Goal: Use online tool/utility: Utilize a website feature to perform a specific function

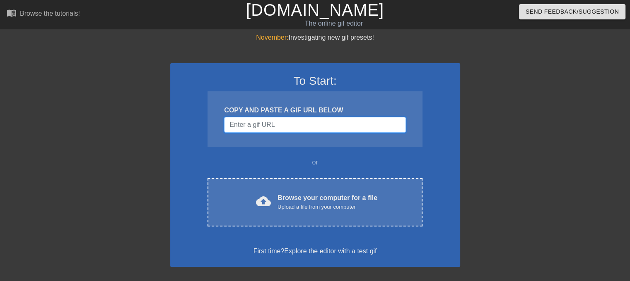
click at [260, 124] on input "Username" at bounding box center [314, 125] width 181 height 16
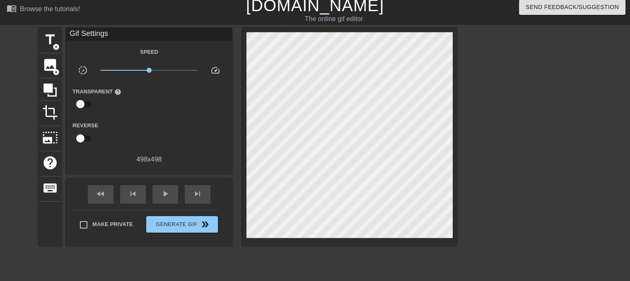
scroll to position [5, 0]
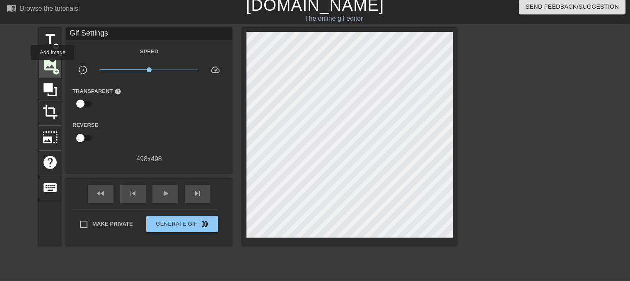
click at [53, 66] on span "image" at bounding box center [50, 65] width 16 height 16
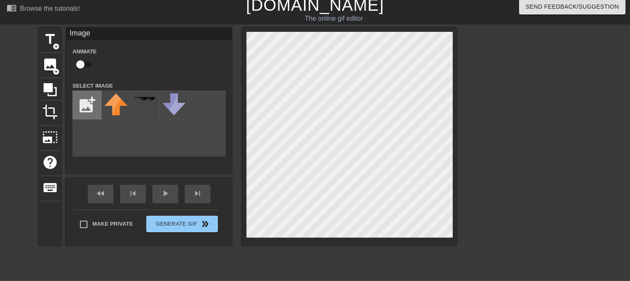
click at [95, 108] on input "file" at bounding box center [87, 105] width 28 height 28
click at [212, 281] on html "menu_book Browse the tutorials! Gifntext.com The online gif editor Send Feedbac…" at bounding box center [315, 160] width 630 height 330
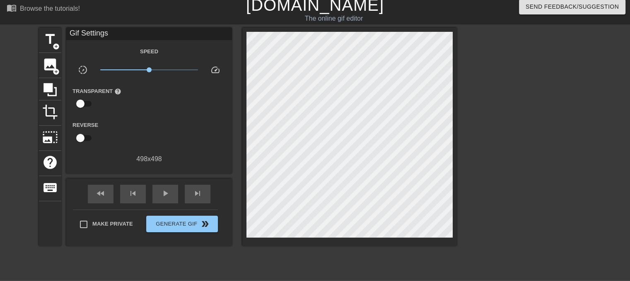
click at [480, 175] on div at bounding box center [529, 152] width 124 height 248
click at [55, 63] on span "image" at bounding box center [50, 65] width 16 height 16
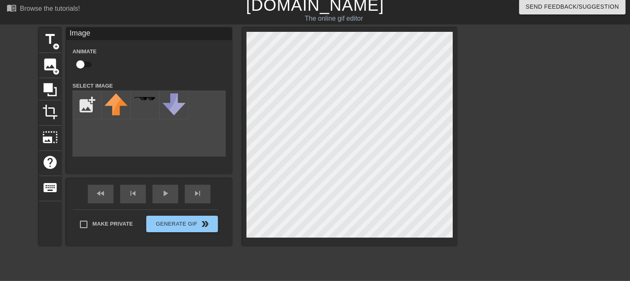
click at [71, 107] on div "Image Animate Select Image add_photo_alternate" at bounding box center [149, 92] width 166 height 129
click at [79, 105] on input "file" at bounding box center [87, 105] width 28 height 28
click at [233, 277] on div "menu_book Browse the tutorials! Gifntext.com The online gif editor Send Feedbac…" at bounding box center [315, 169] width 630 height 349
click at [258, 258] on div "title add_circle image add_circle crop photo_size_select_large help keyboard Im…" at bounding box center [248, 152] width 418 height 248
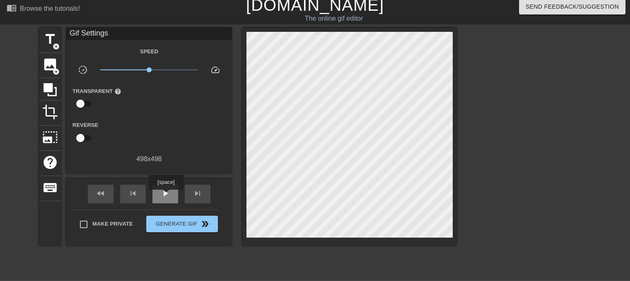
click at [166, 195] on span "play_arrow" at bounding box center [165, 194] width 10 height 10
type input "30"
